Goal: Navigation & Orientation: Find specific page/section

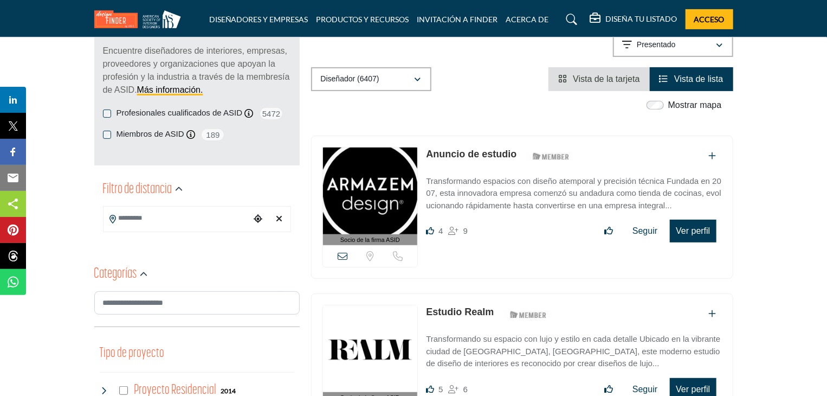
scroll to position [169, 0]
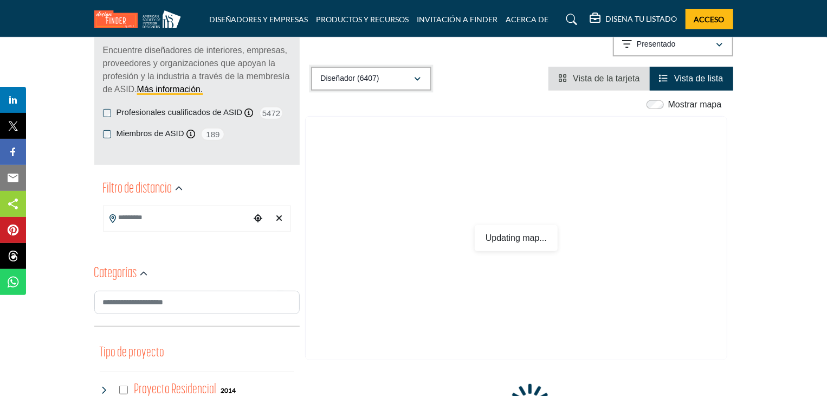
click at [418, 75] on icon "button" at bounding box center [418, 79] width 7 height 8
click at [174, 223] on input "Buscar ubicación" at bounding box center [177, 217] width 146 height 21
click at [141, 205] on div "**********" at bounding box center [196, 204] width 205 height 64
click at [150, 210] on input "Buscar ubicación" at bounding box center [177, 217] width 146 height 21
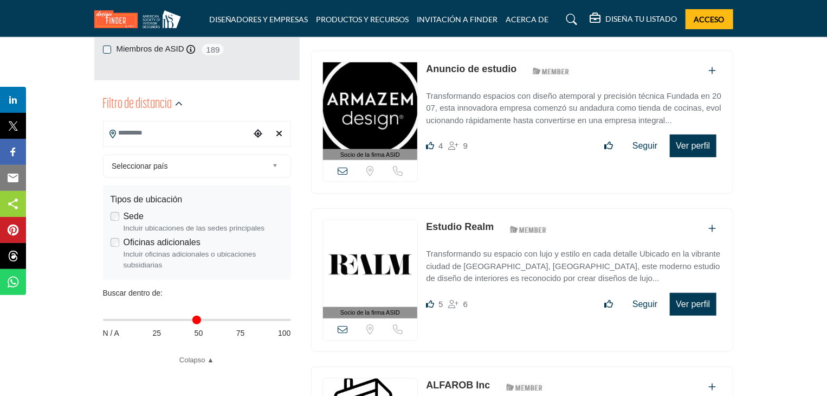
scroll to position [254, 0]
type input "**********"
click at [230, 176] on div "Seleccionar país" at bounding box center [197, 165] width 188 height 23
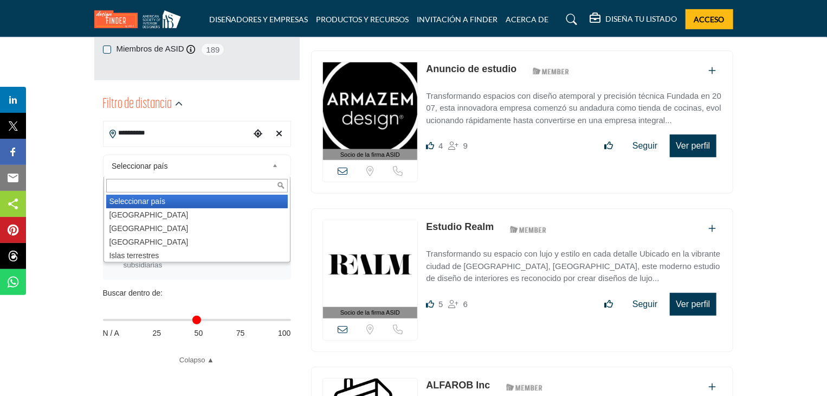
click at [160, 208] on li "Seleccionar país" at bounding box center [197, 202] width 182 height 14
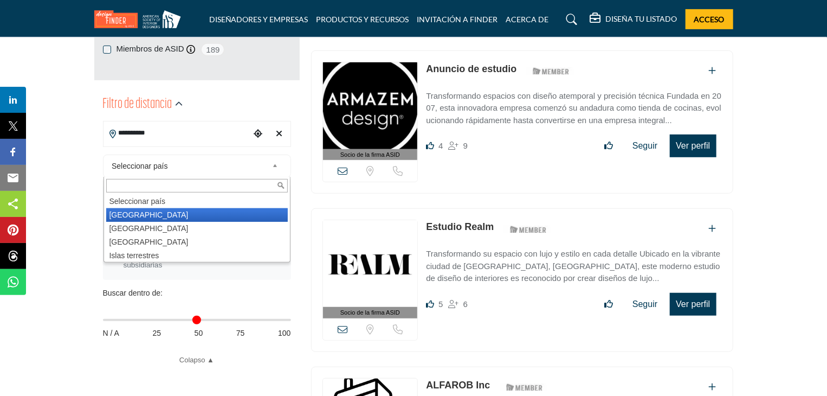
click at [147, 210] on li "[GEOGRAPHIC_DATA]" at bounding box center [197, 215] width 182 height 14
click at [158, 211] on div "Sede Incluir ubicaciones de las sedes principales" at bounding box center [197, 222] width 173 height 24
type input "***"
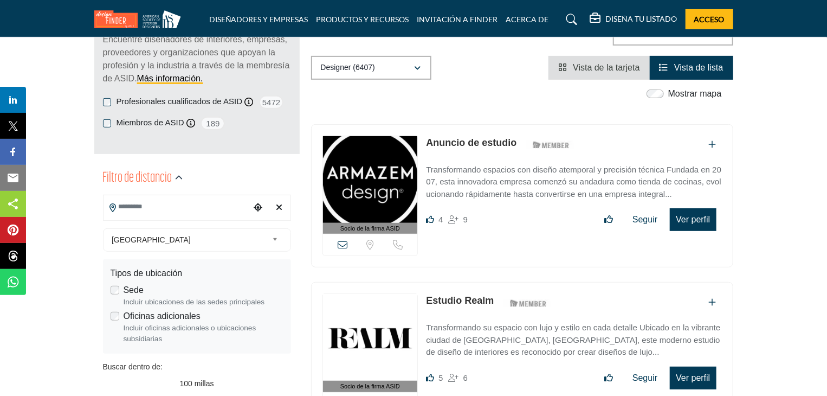
scroll to position [197, 0]
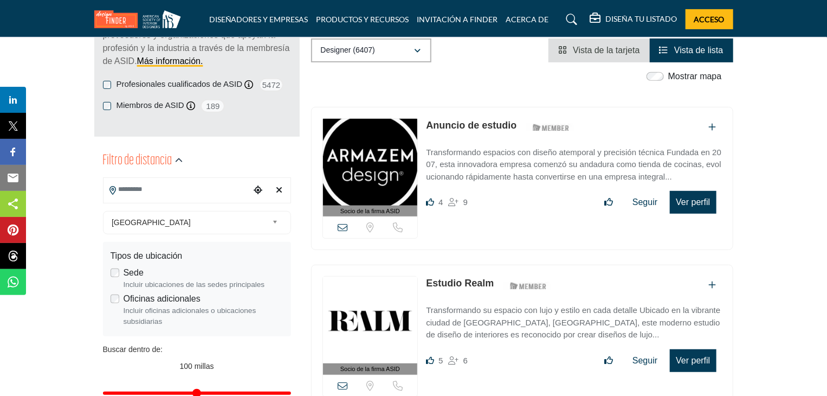
drag, startPoint x: 158, startPoint y: 211, endPoint x: 412, endPoint y: 84, distance: 284.8
click at [412, 84] on div "Mostrar mapa Map is currently hidden. Toggle the switch above to show the map. …" at bounding box center [516, 79] width 422 height 18
click at [211, 188] on input "Buscar ubicación" at bounding box center [177, 189] width 146 height 21
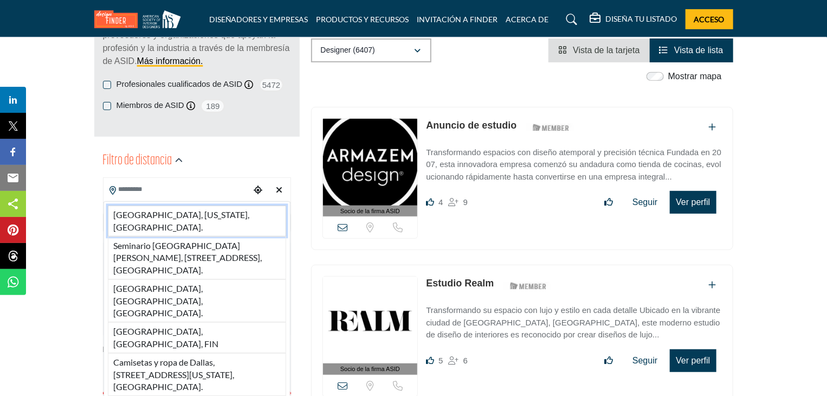
click at [208, 219] on li "[GEOGRAPHIC_DATA], [US_STATE], [GEOGRAPHIC_DATA]." at bounding box center [197, 220] width 178 height 31
click at [208, 219] on span "[GEOGRAPHIC_DATA]" at bounding box center [190, 222] width 156 height 13
type input "**********"
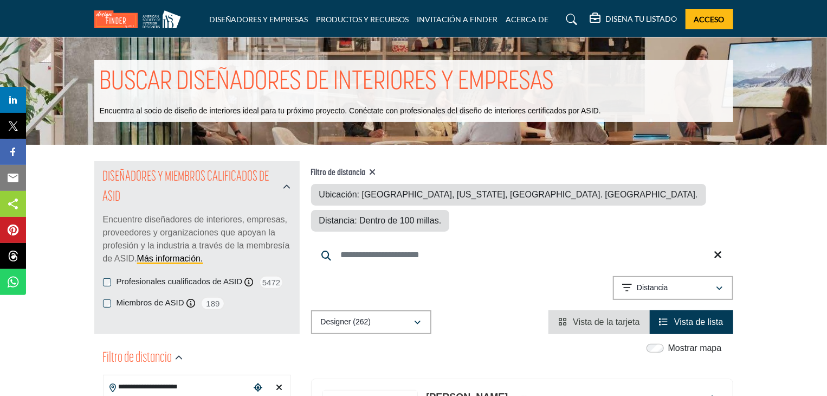
drag, startPoint x: 208, startPoint y: 219, endPoint x: 438, endPoint y: 244, distance: 231.6
click at [438, 244] on div "Filtro de distancia Ubicación: [GEOGRAPHIC_DATA], [US_STATE], [GEOGRAPHIC_DATA]…" at bounding box center [522, 247] width 422 height 173
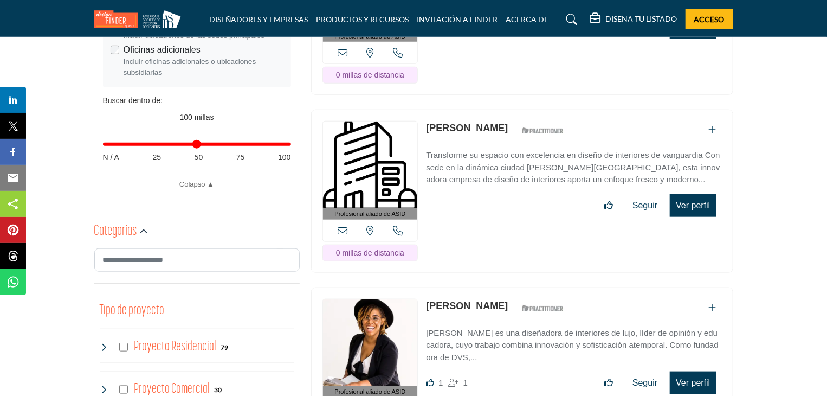
scroll to position [661, 0]
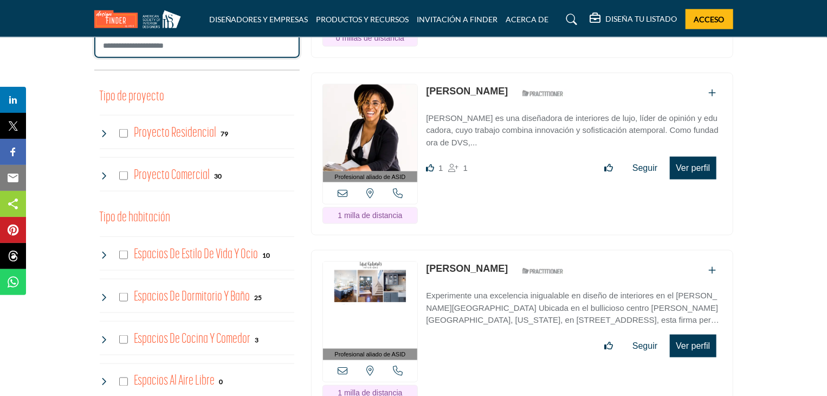
click at [271, 48] on input "Buscar categoría" at bounding box center [196, 46] width 205 height 24
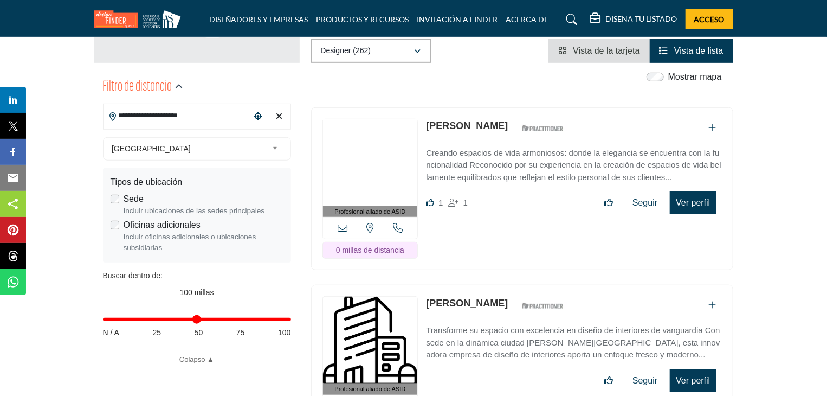
scroll to position [318, 0]
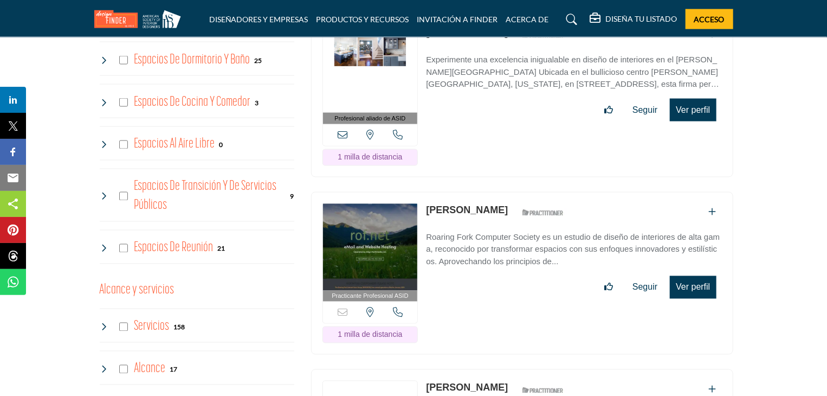
click at [217, 171] on div "Espacios de transición y de servicios públicos 9" at bounding box center [197, 195] width 195 height 53
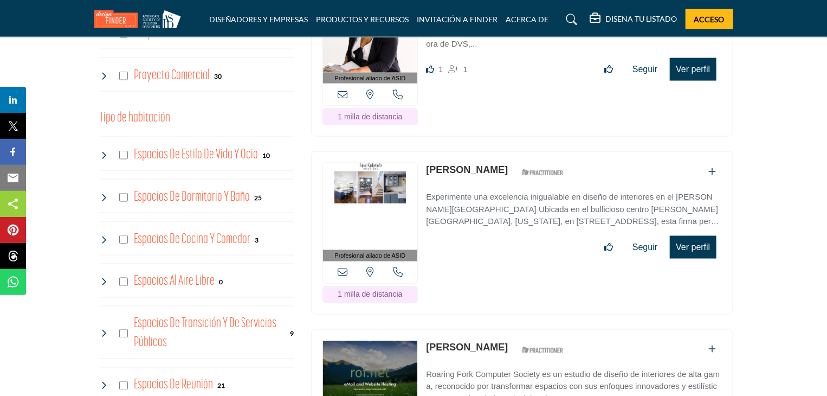
scroll to position [674, 0]
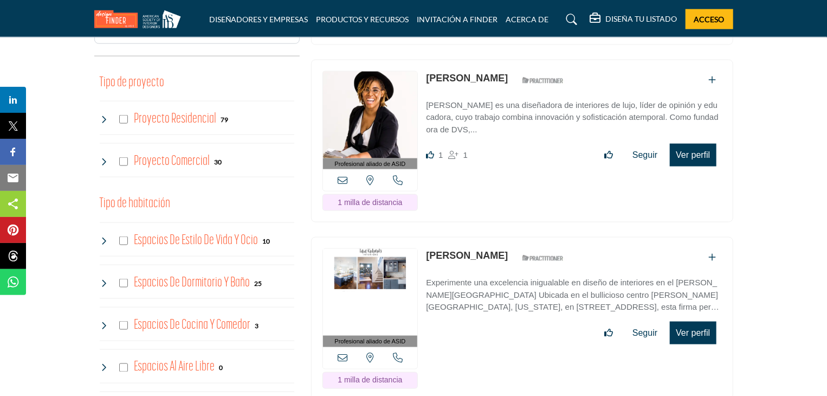
click at [107, 159] on icon at bounding box center [104, 161] width 9 height 9
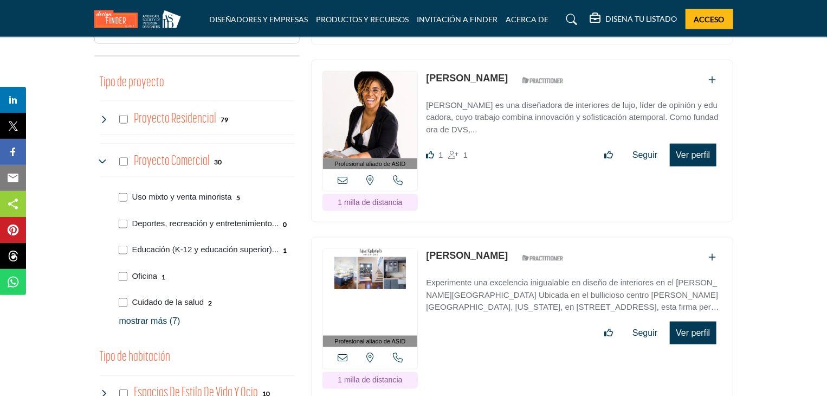
click at [104, 159] on icon at bounding box center [104, 161] width 9 height 9
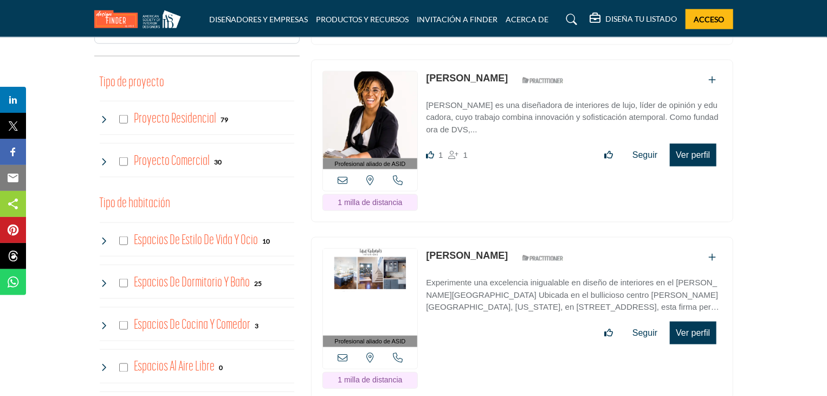
click at [106, 121] on icon at bounding box center [104, 119] width 9 height 9
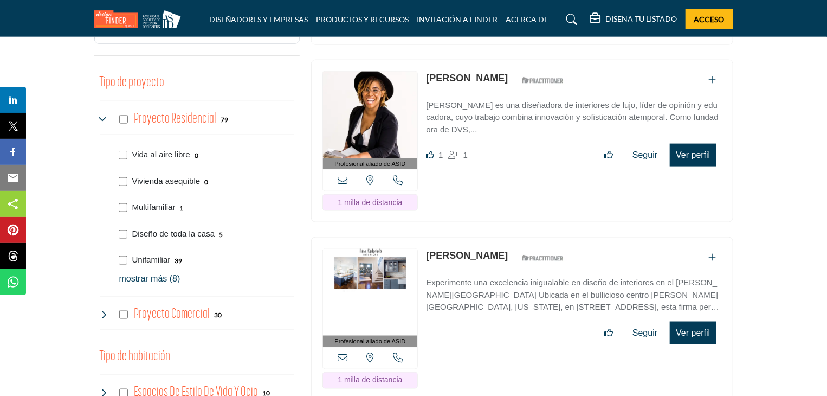
click at [106, 121] on icon at bounding box center [104, 119] width 9 height 9
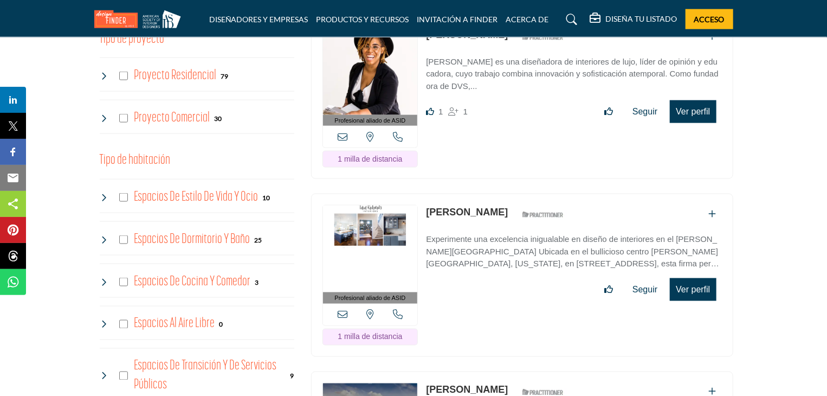
scroll to position [878, 0]
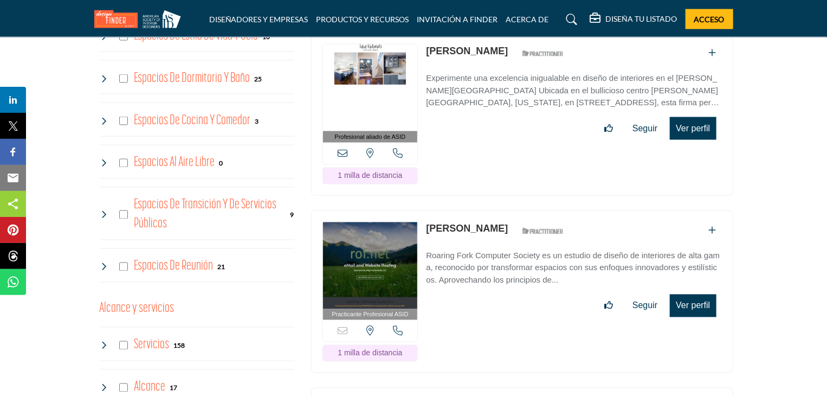
click at [103, 75] on icon at bounding box center [104, 78] width 9 height 9
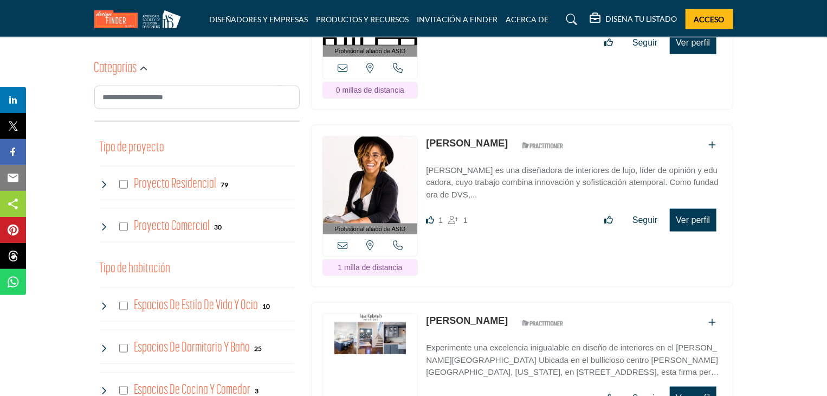
scroll to position [608, 0]
click at [128, 180] on div "Proyecto Residencial 79" at bounding box center [164, 185] width 129 height 20
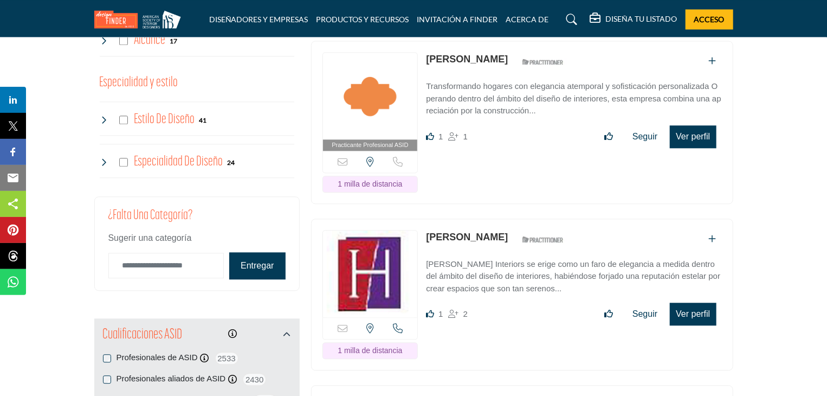
scroll to position [1225, 0]
click at [108, 161] on div "Especialidad de diseño 24" at bounding box center [167, 162] width 135 height 20
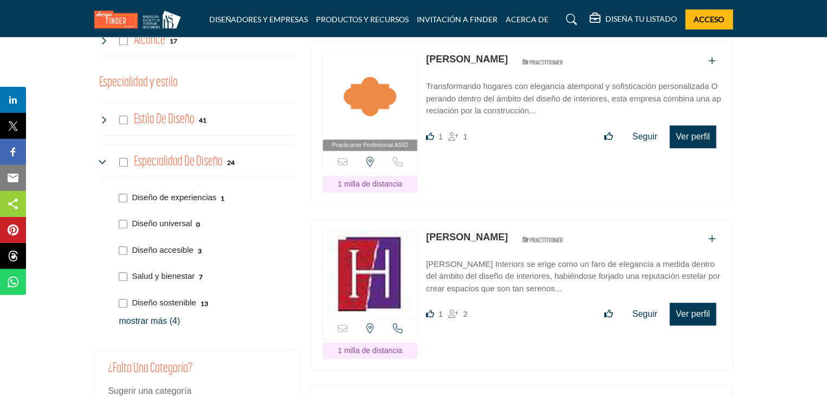
click at [108, 161] on div "Especialidad de diseño 24" at bounding box center [167, 162] width 135 height 20
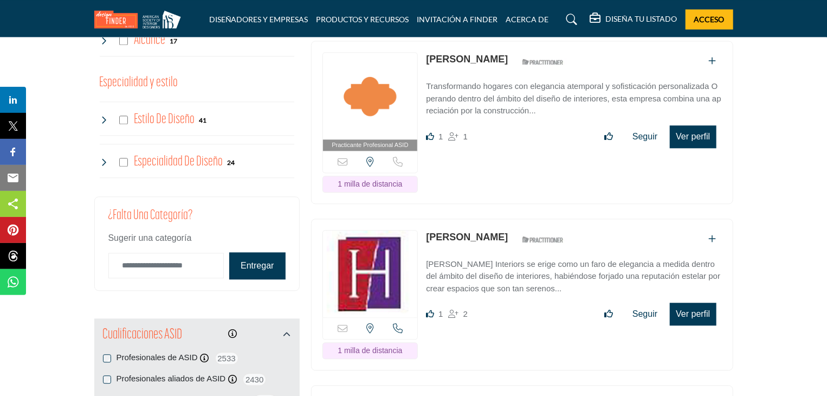
click at [107, 117] on icon at bounding box center [104, 119] width 9 height 9
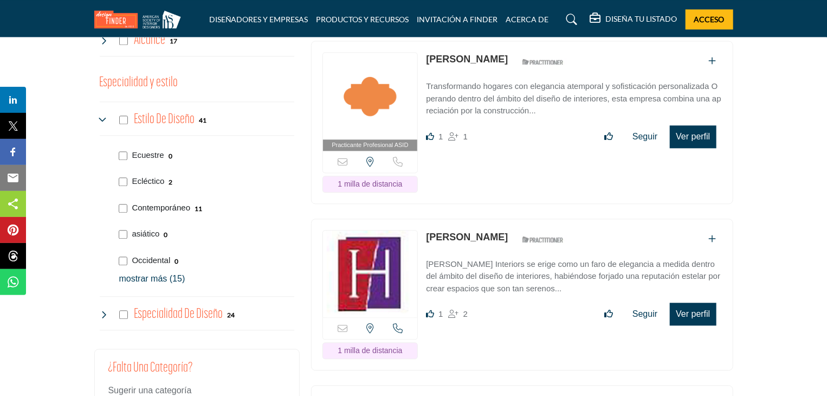
click at [151, 205] on font "Contemporáneo" at bounding box center [161, 207] width 59 height 9
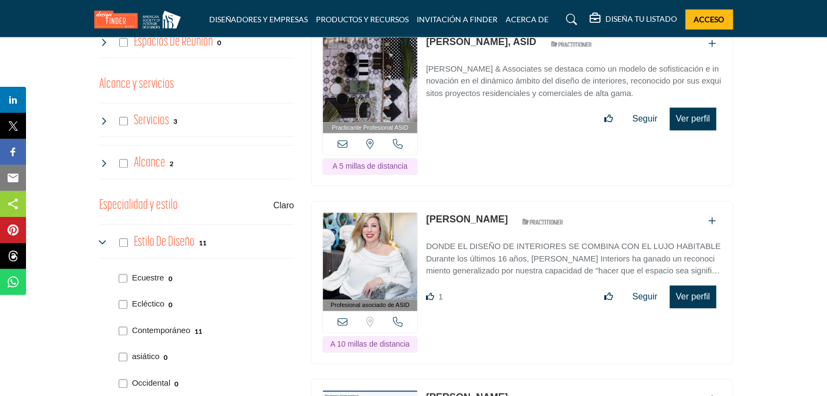
scroll to position [1103, 0]
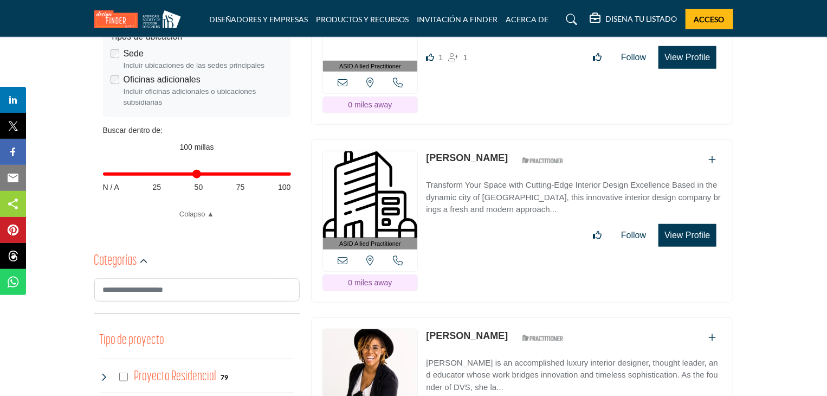
scroll to position [55, 0]
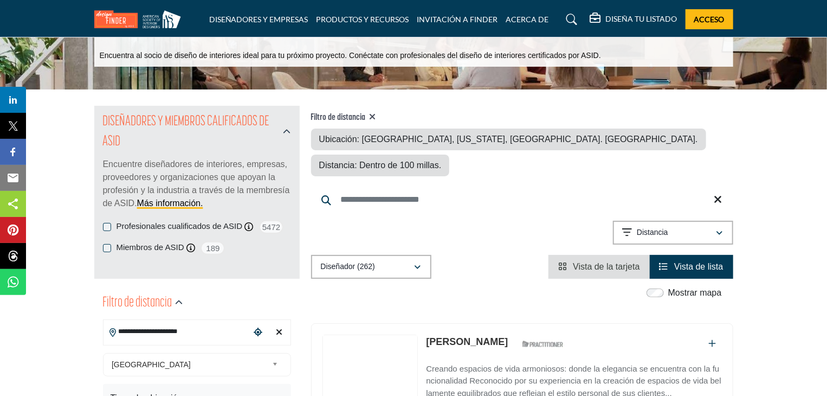
drag, startPoint x: 403, startPoint y: 158, endPoint x: 398, endPoint y: 165, distance: 8.9
click at [398, 163] on div "Filtro de distancia Ubicación: [GEOGRAPHIC_DATA], [US_STATE], [GEOGRAPHIC_DATA]…" at bounding box center [522, 192] width 422 height 173
click at [391, 186] on input "Buscar palabra clave" at bounding box center [522, 199] width 422 height 26
click at [378, 186] on input "Buscar palabra clave" at bounding box center [522, 199] width 422 height 26
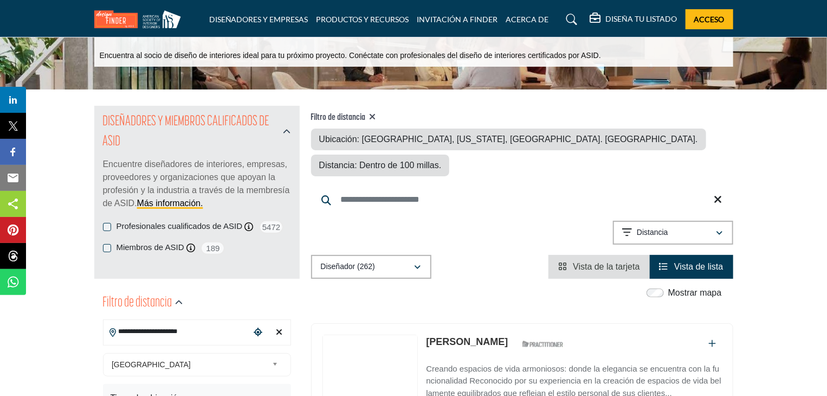
click at [456, 186] on input "Buscar palabra clave" at bounding box center [522, 199] width 422 height 26
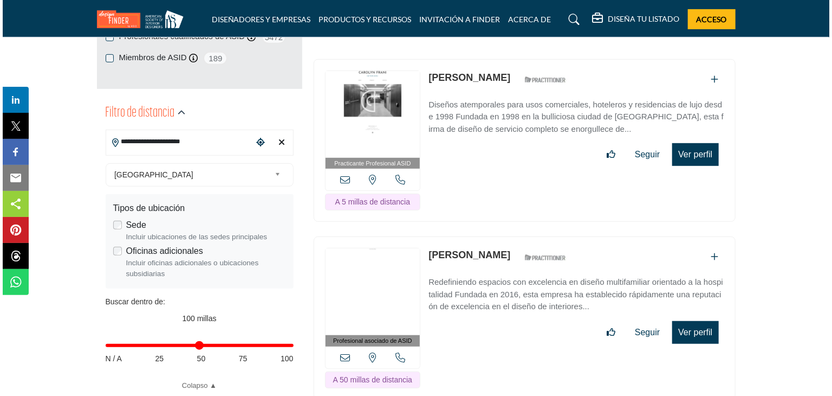
scroll to position [133, 0]
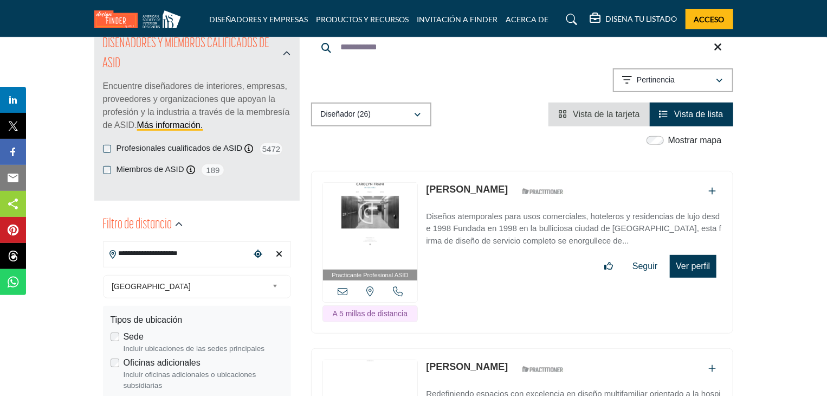
click at [685, 279] on div "Practicante Profesional ASID Los profesionales practicantes de ASID han aprobad…" at bounding box center [522, 252] width 422 height 163
click at [692, 268] on font "Ver perfil" at bounding box center [693, 265] width 34 height 9
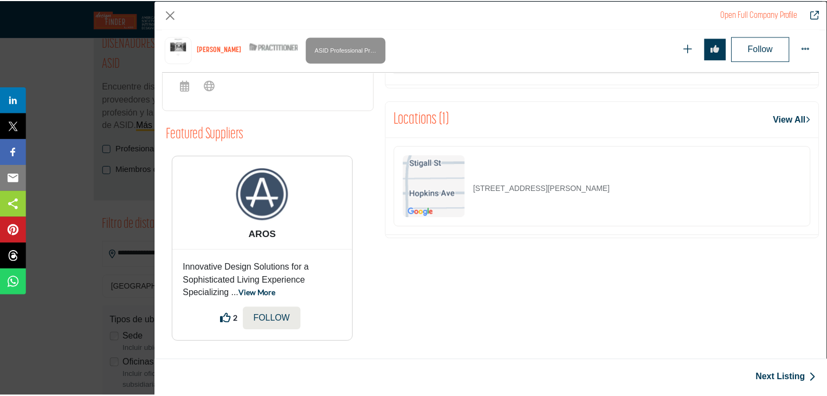
scroll to position [0, 0]
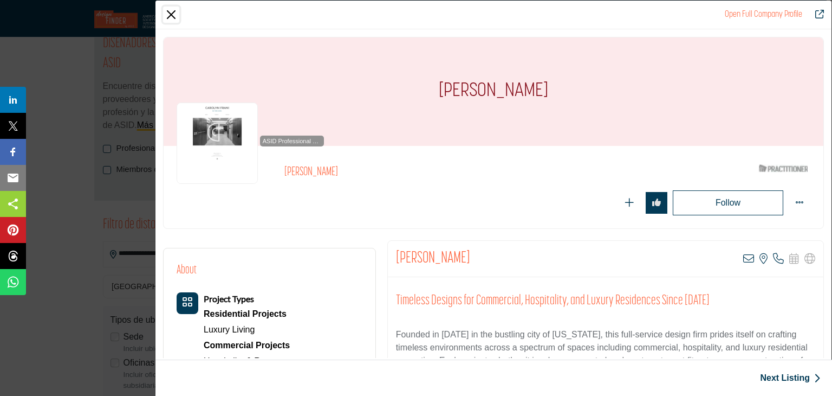
click at [172, 15] on button "Close" at bounding box center [171, 15] width 16 height 16
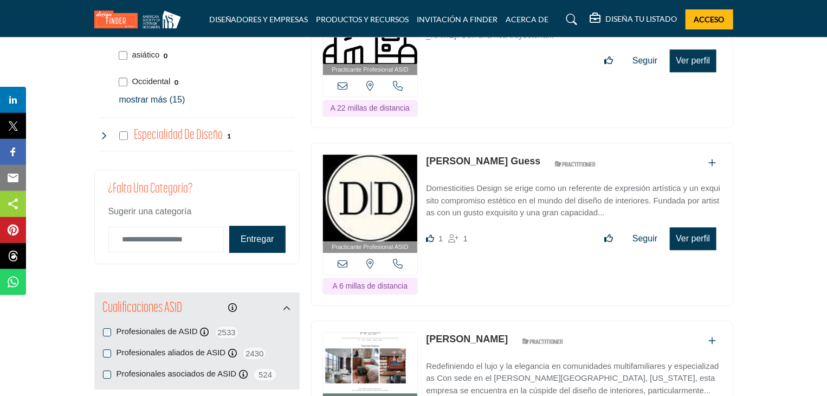
scroll to position [1404, 0]
click at [258, 225] on button "Entregar" at bounding box center [257, 238] width 56 height 27
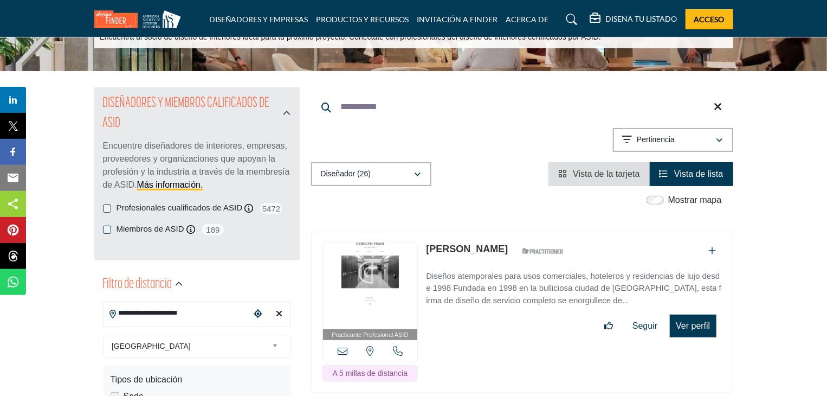
scroll to position [47, 0]
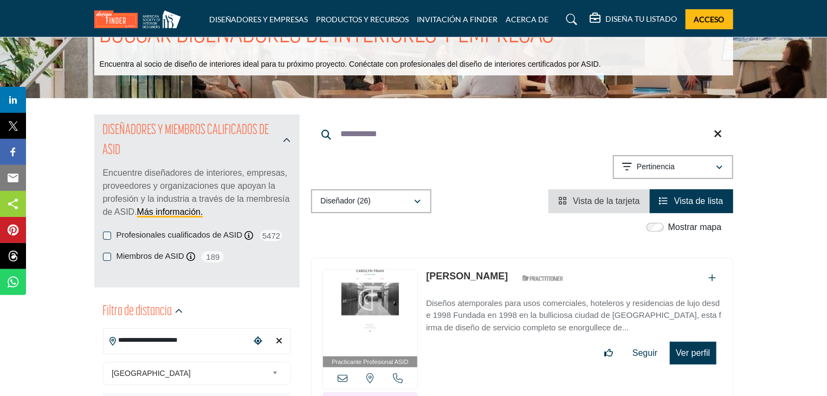
click at [407, 141] on input "**********" at bounding box center [522, 134] width 422 height 26
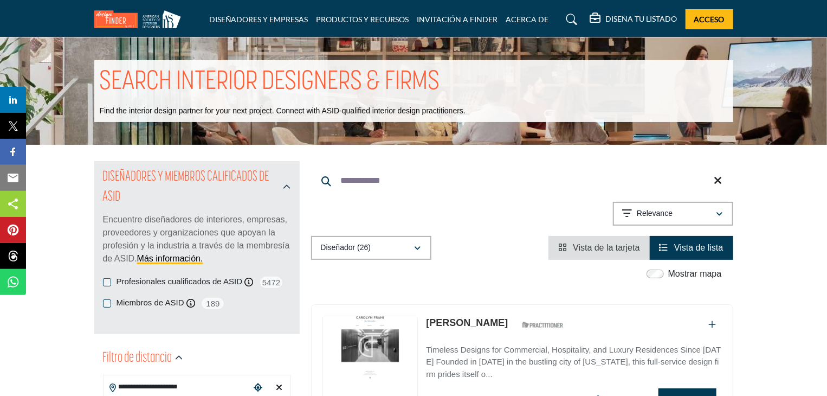
click at [402, 176] on input "**********" at bounding box center [522, 180] width 422 height 26
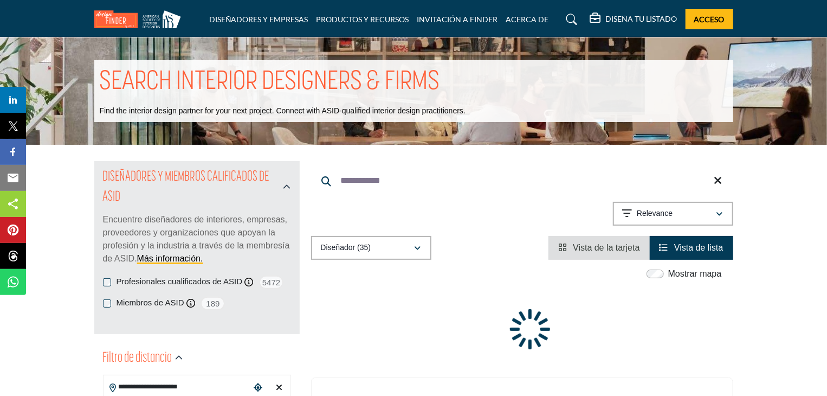
drag, startPoint x: 392, startPoint y: 181, endPoint x: 275, endPoint y: 169, distance: 118.2
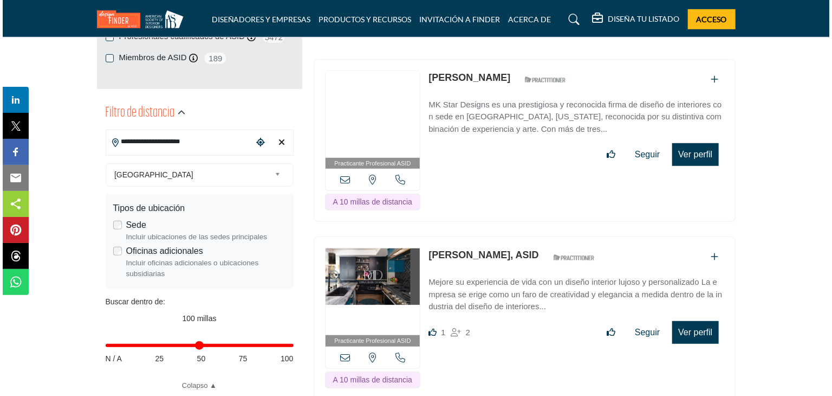
scroll to position [440, 0]
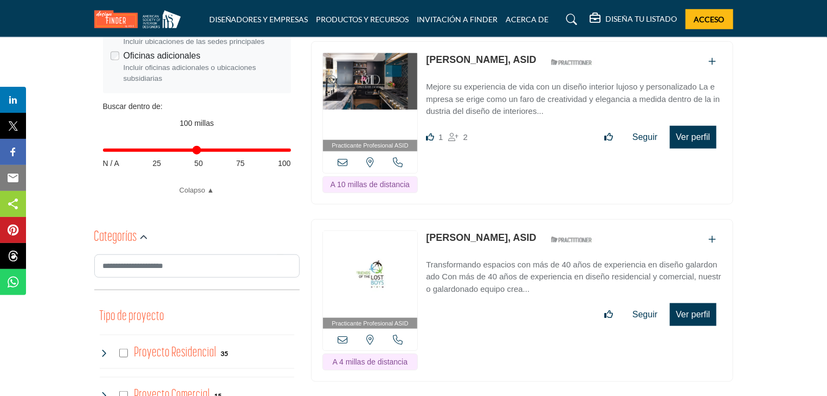
type input "******"
click at [689, 126] on button "Ver perfil" at bounding box center [693, 137] width 46 height 23
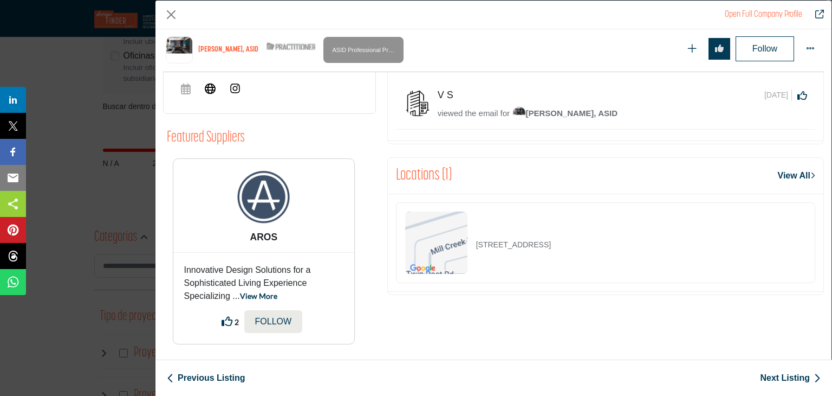
scroll to position [606, 0]
